Goal: Find specific page/section: Find specific page/section

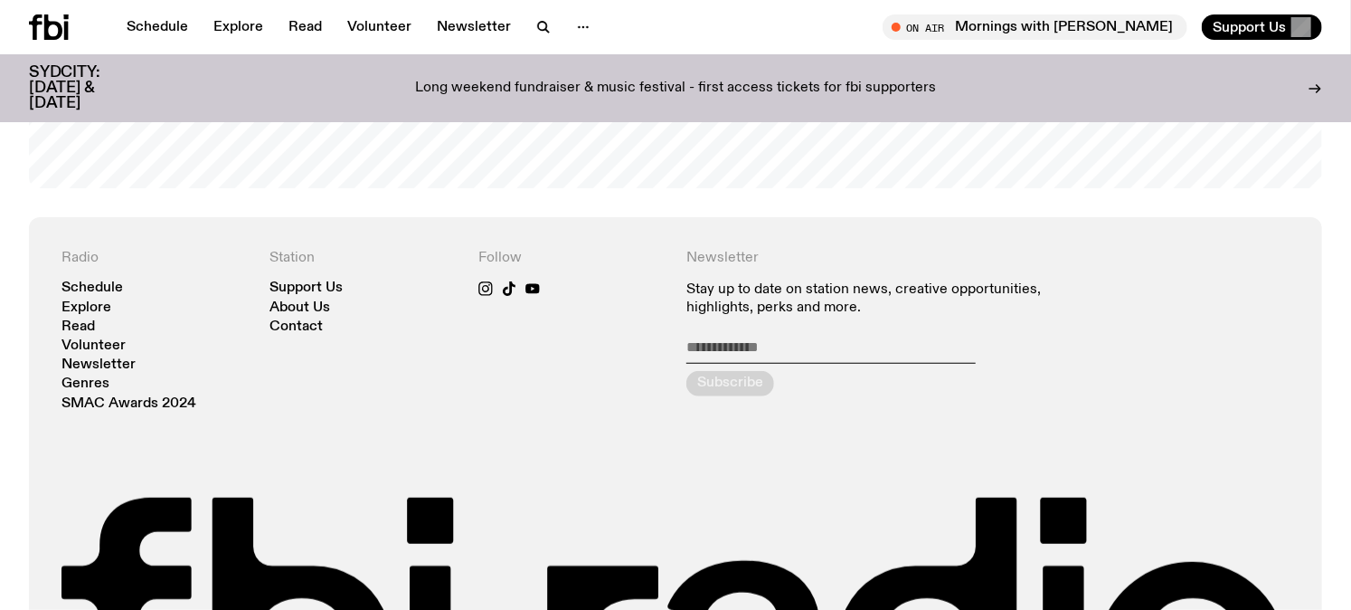
scroll to position [3965, 0]
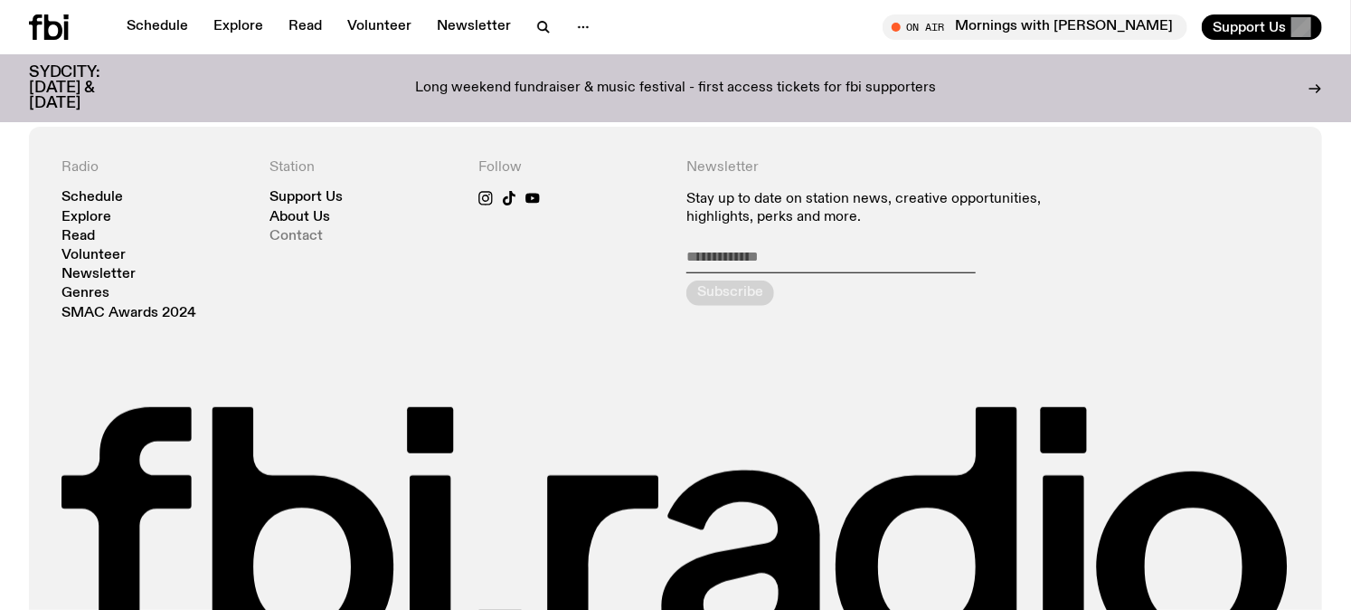
click at [289, 230] on link "Contact" at bounding box center [296, 237] width 53 height 14
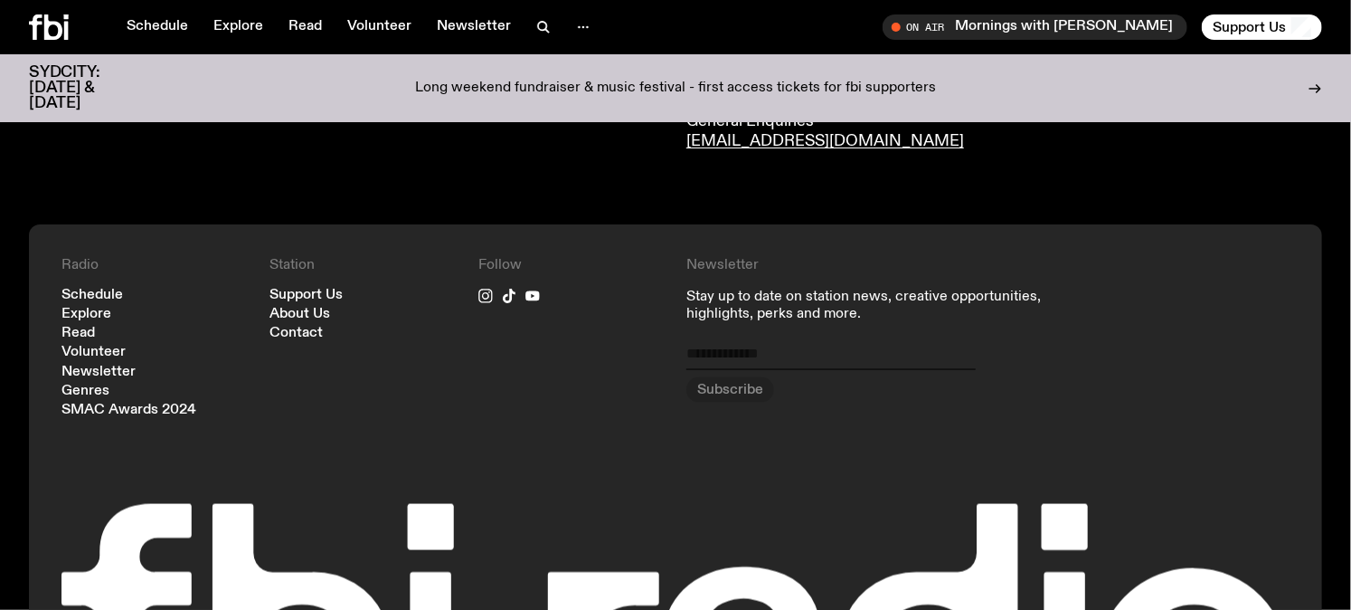
scroll to position [1252, 0]
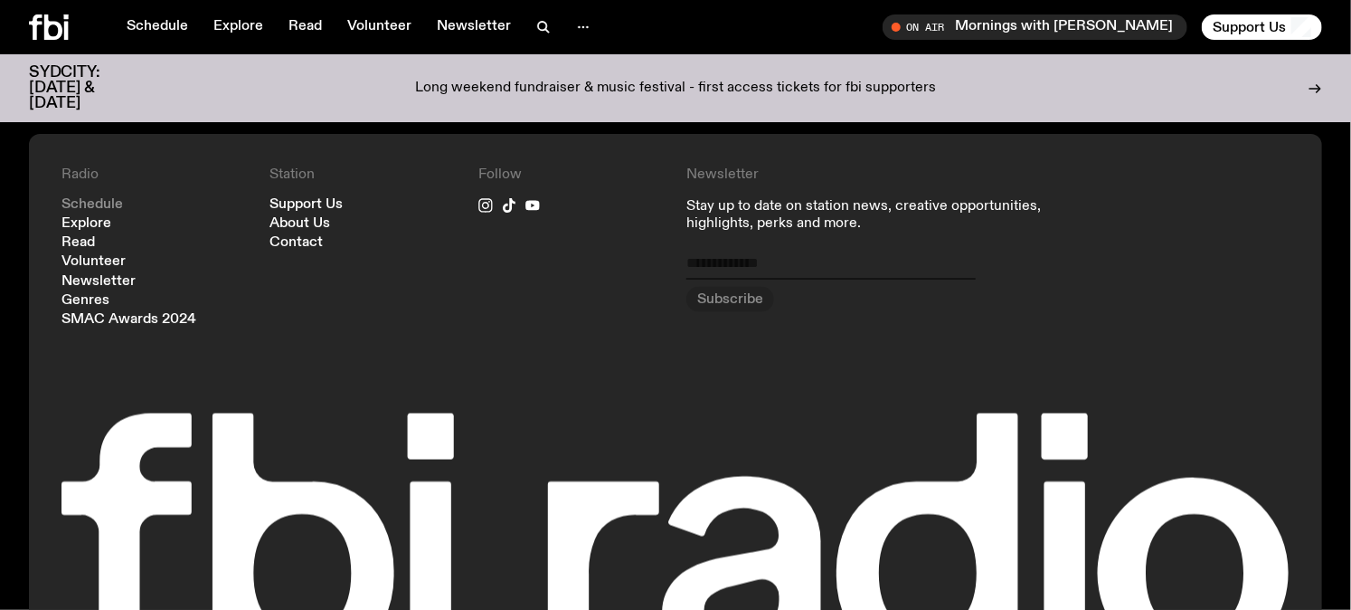
click at [101, 205] on link "Schedule" at bounding box center [93, 205] width 62 height 14
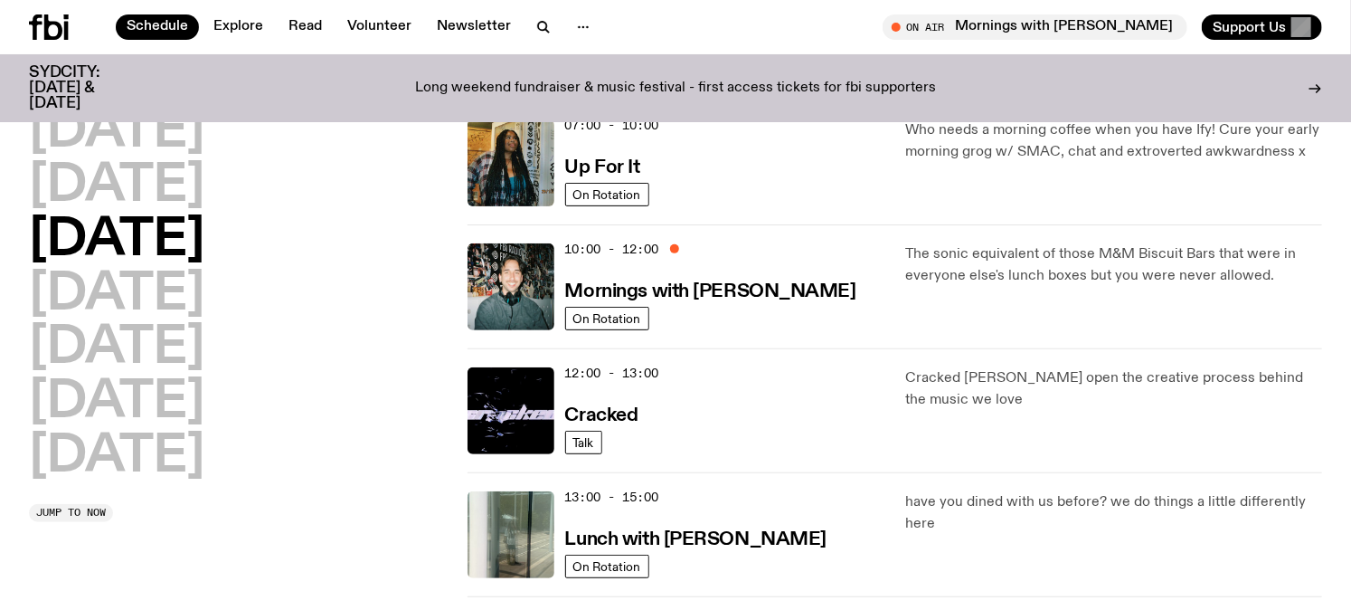
scroll to position [90, 0]
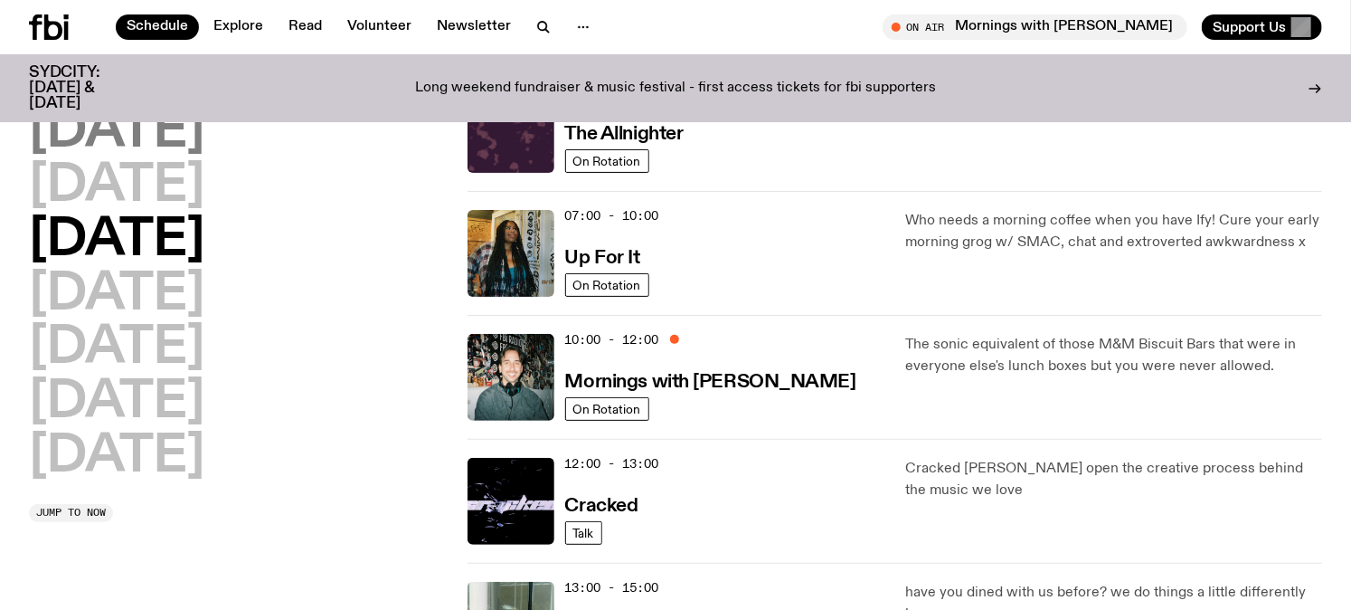
click at [173, 147] on h2 "[DATE]" at bounding box center [116, 132] width 175 height 51
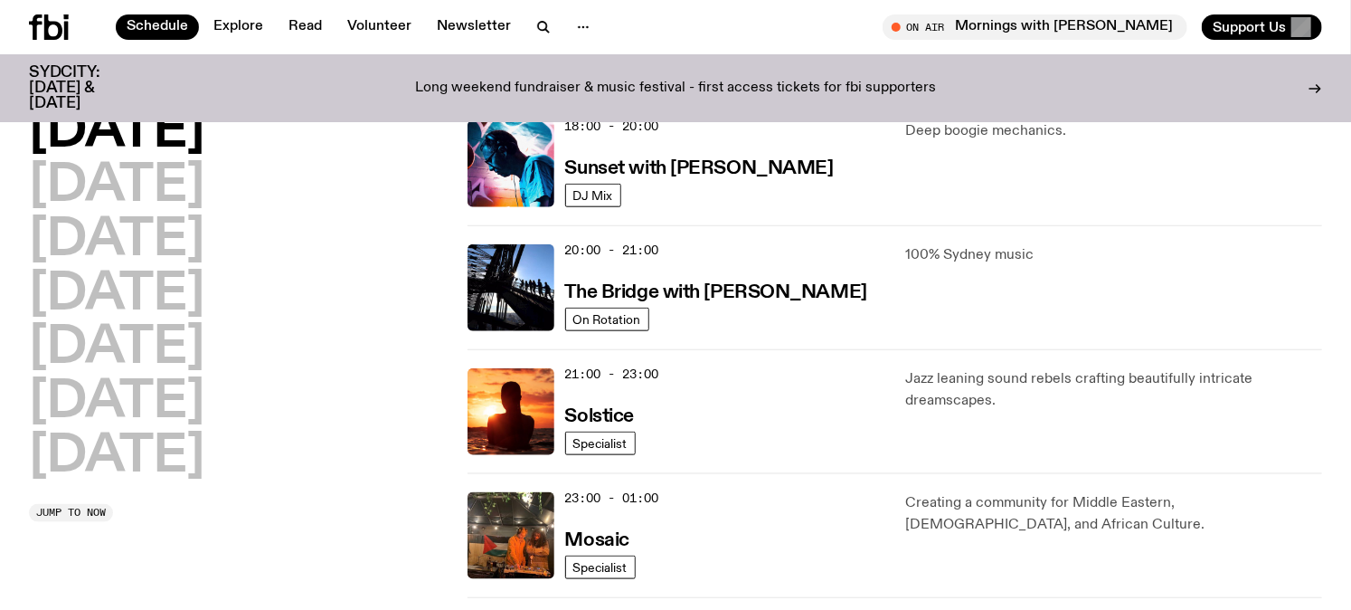
scroll to position [890, 0]
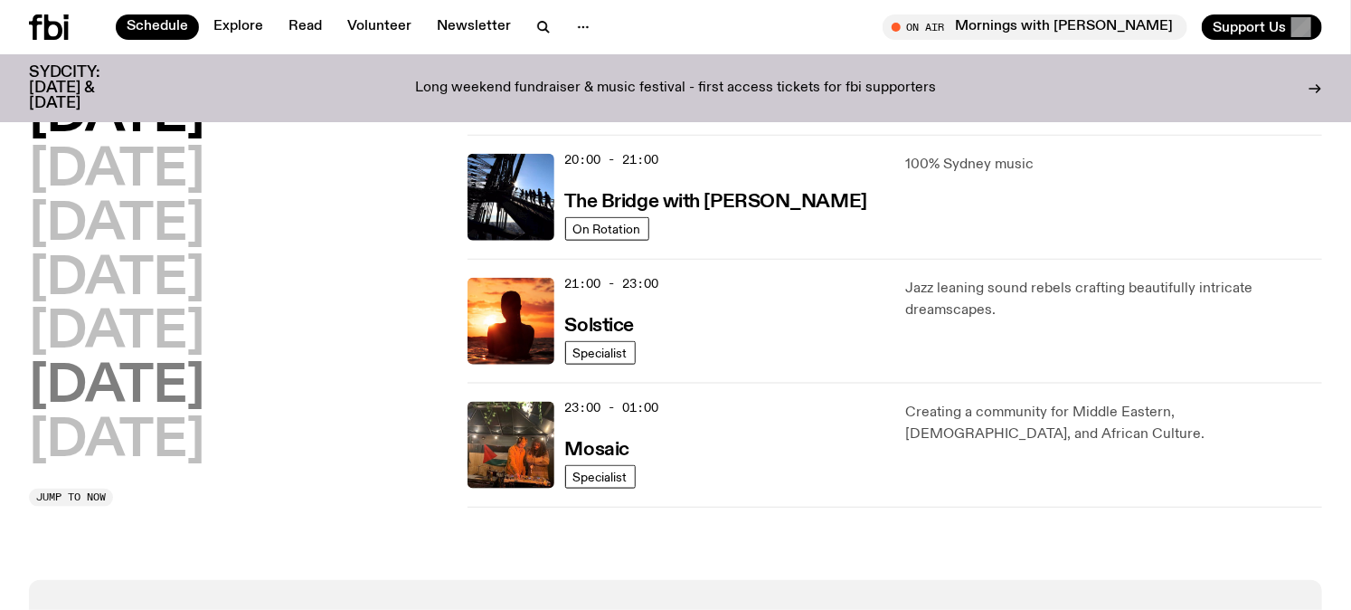
click at [166, 380] on h2 "[DATE]" at bounding box center [116, 387] width 175 height 51
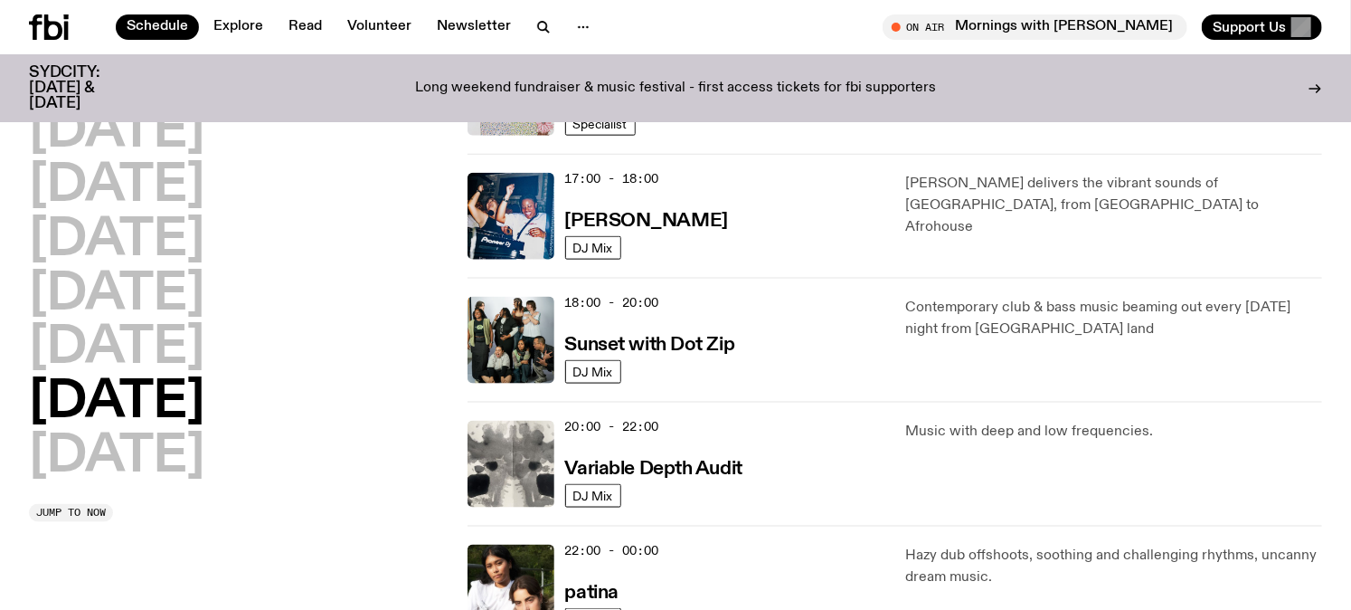
scroll to position [1176, 0]
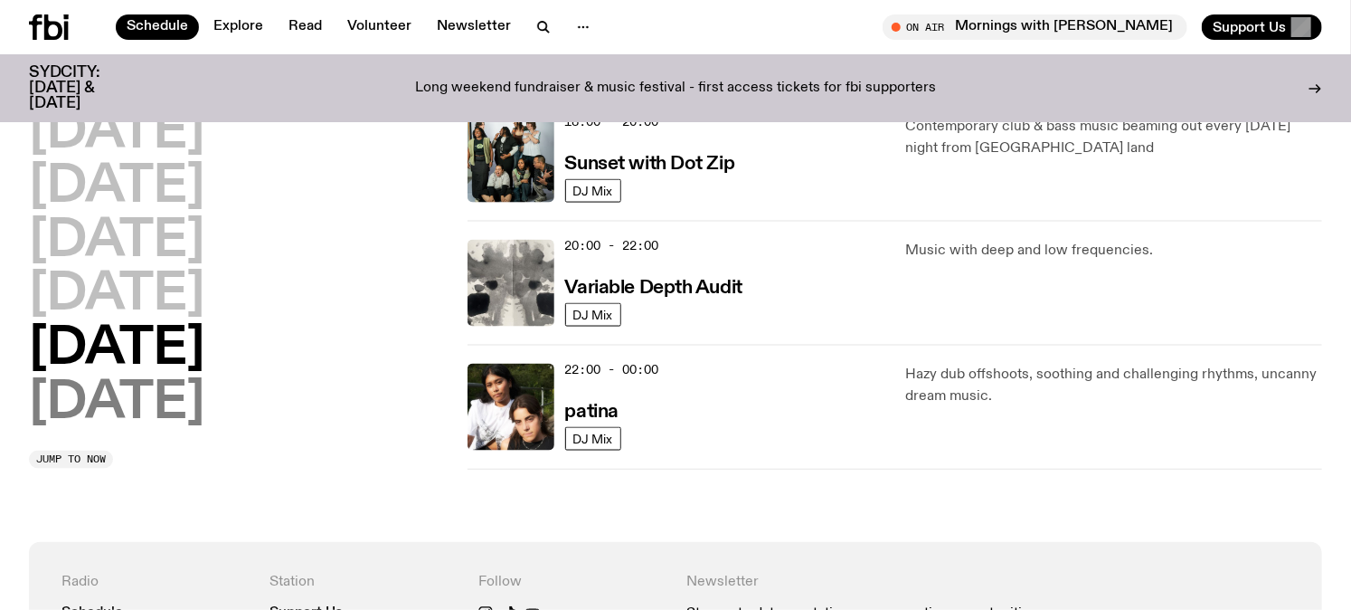
click at [146, 396] on h2 "[DATE]" at bounding box center [116, 403] width 175 height 51
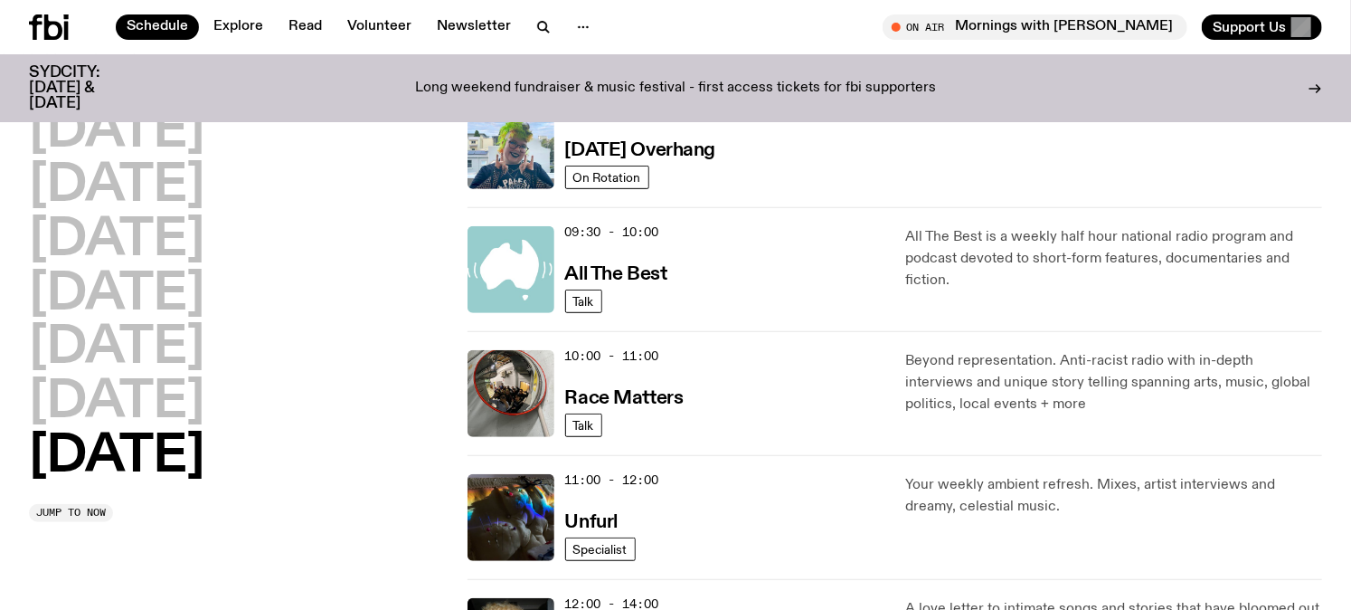
scroll to position [0, 0]
